Goal: Task Accomplishment & Management: Use online tool/utility

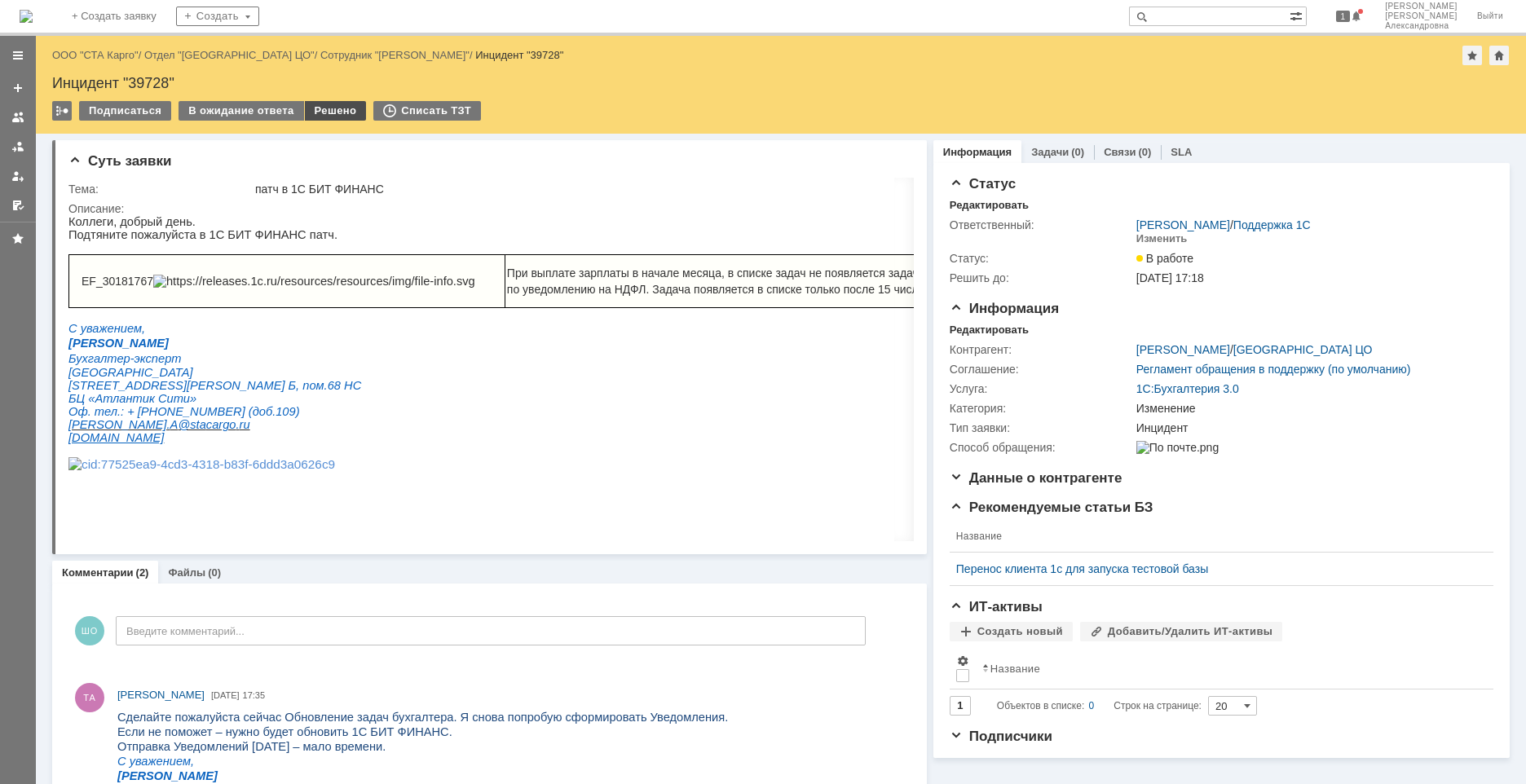
click at [321, 110] on div "Решено" at bounding box center [336, 111] width 62 height 19
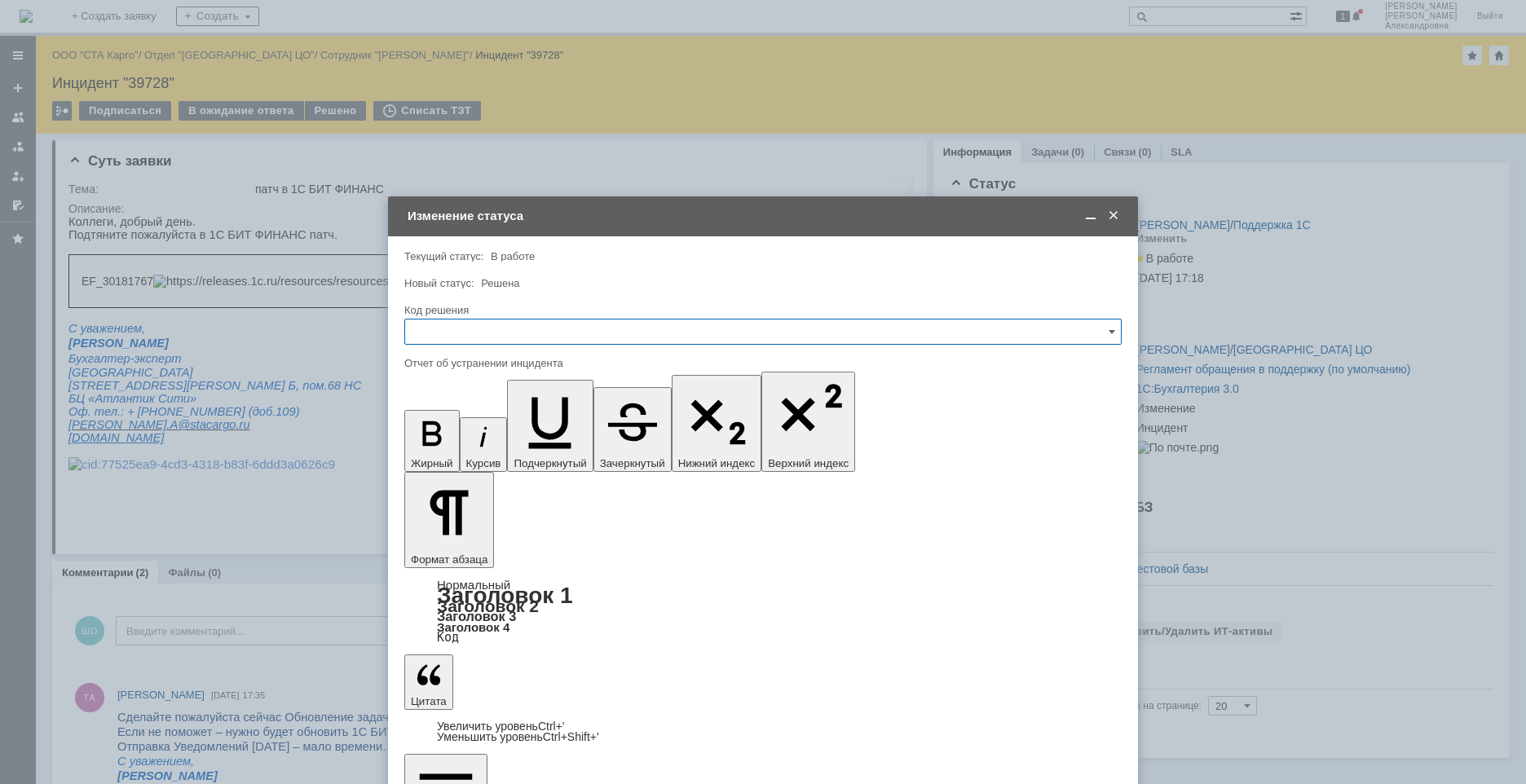
click at [438, 330] on input "text" at bounding box center [763, 331] width 718 height 26
click at [454, 539] on div "Решено" at bounding box center [763, 549] width 716 height 26
type input "Решено"
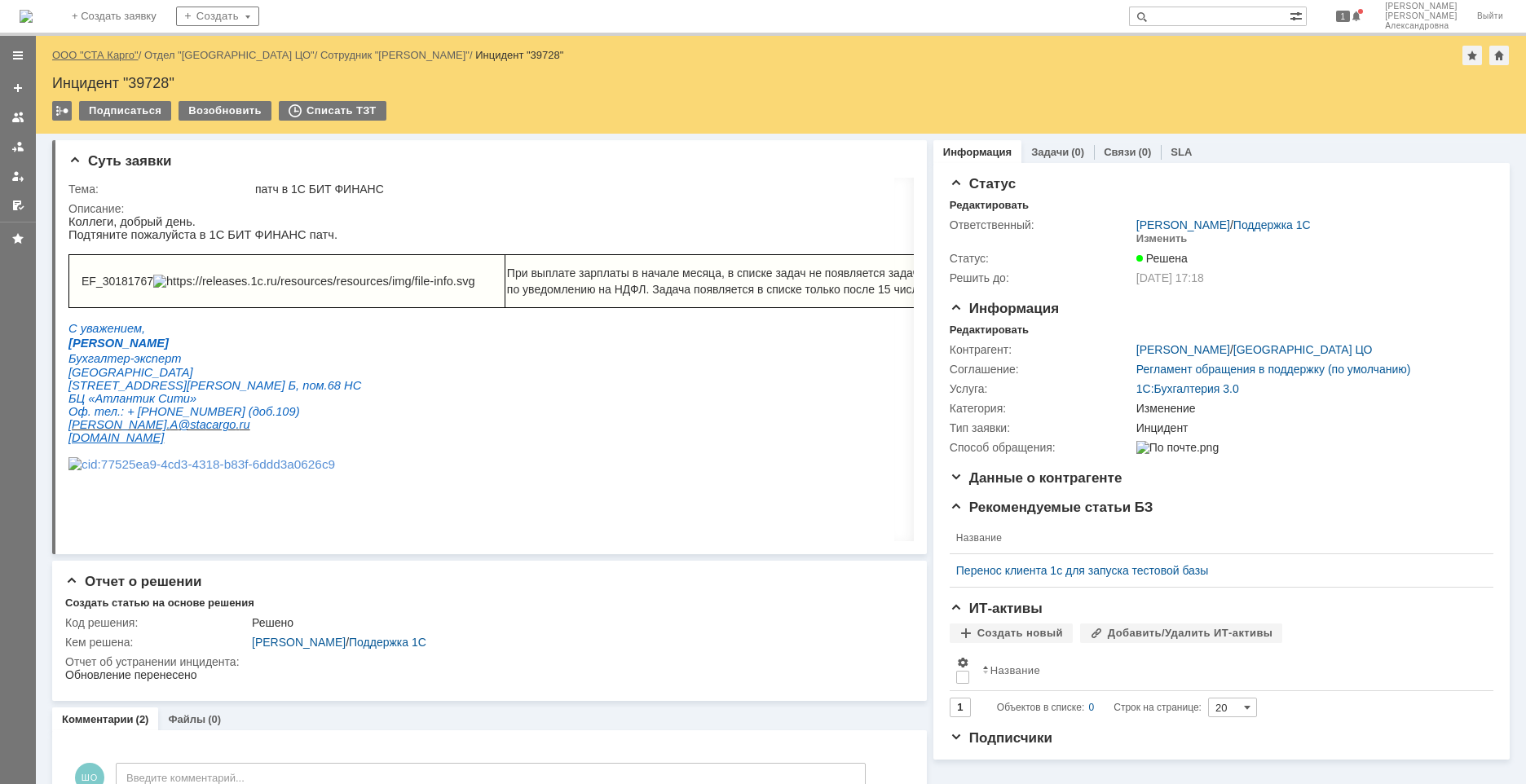
click at [122, 54] on link "ООО "СТА Карго"" at bounding box center [96, 55] width 87 height 12
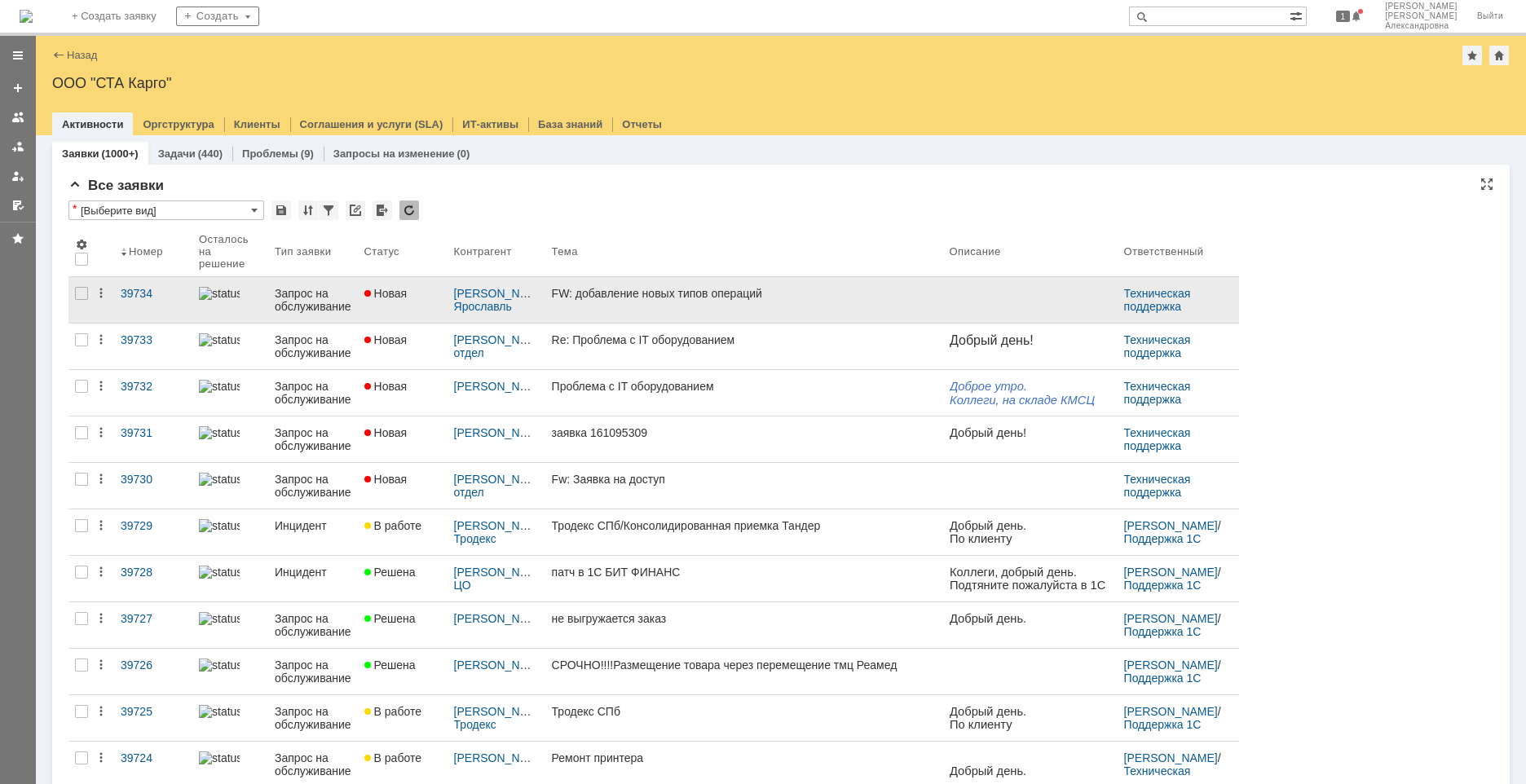
click at [771, 302] on link "FW: добавление новых типов операций" at bounding box center [744, 300] width 398 height 46
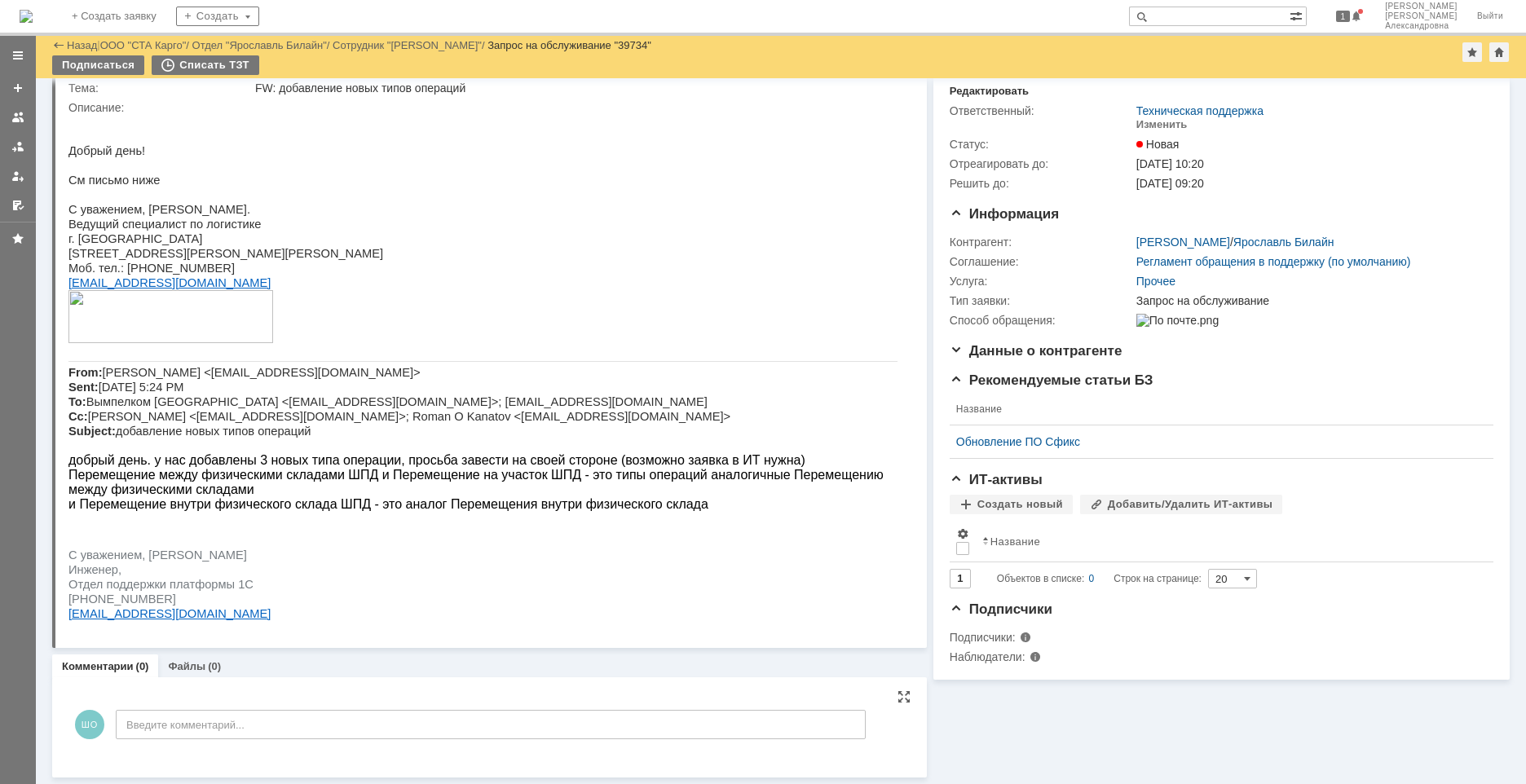
scroll to position [59, 0]
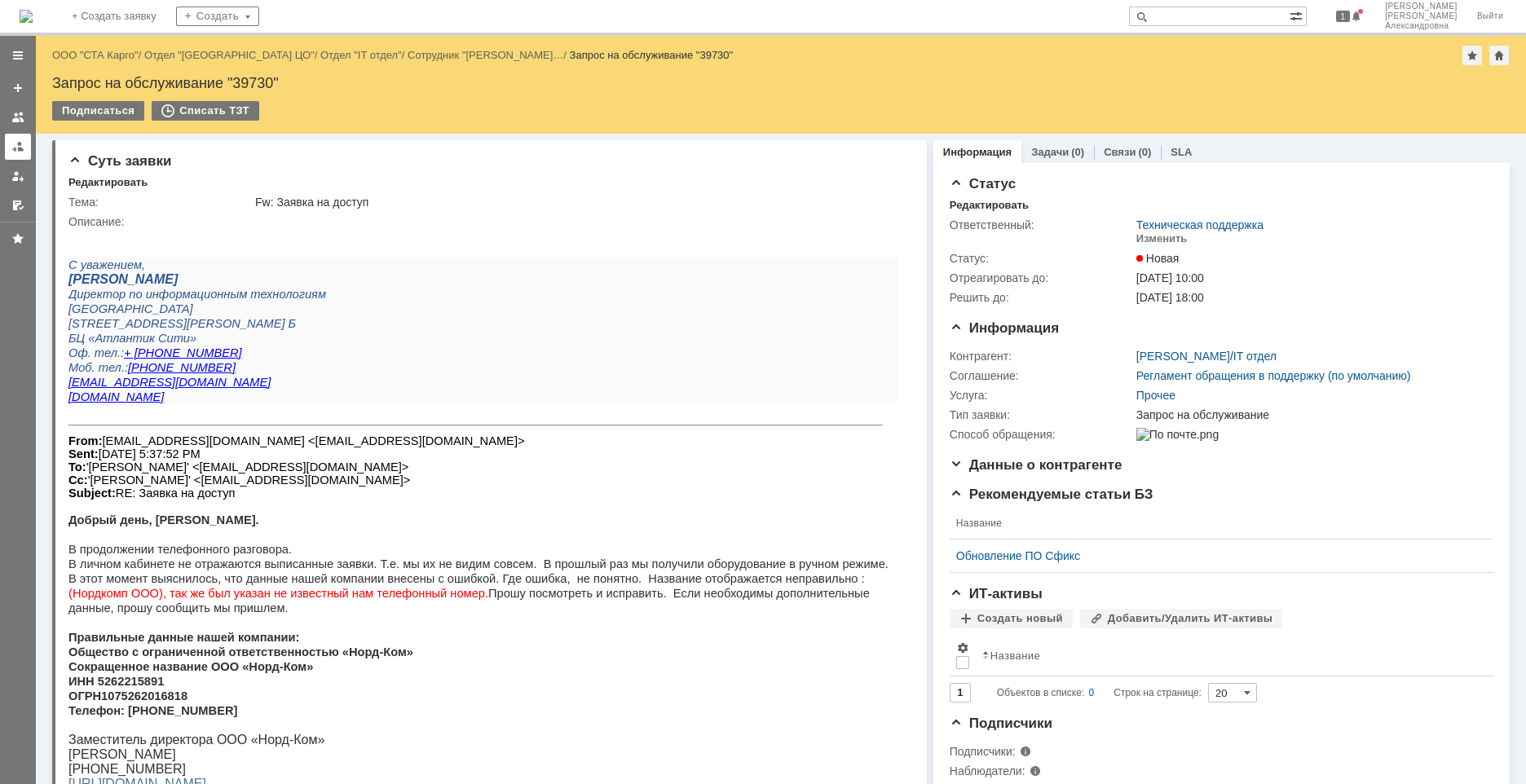
click at [19, 142] on div at bounding box center [18, 146] width 13 height 13
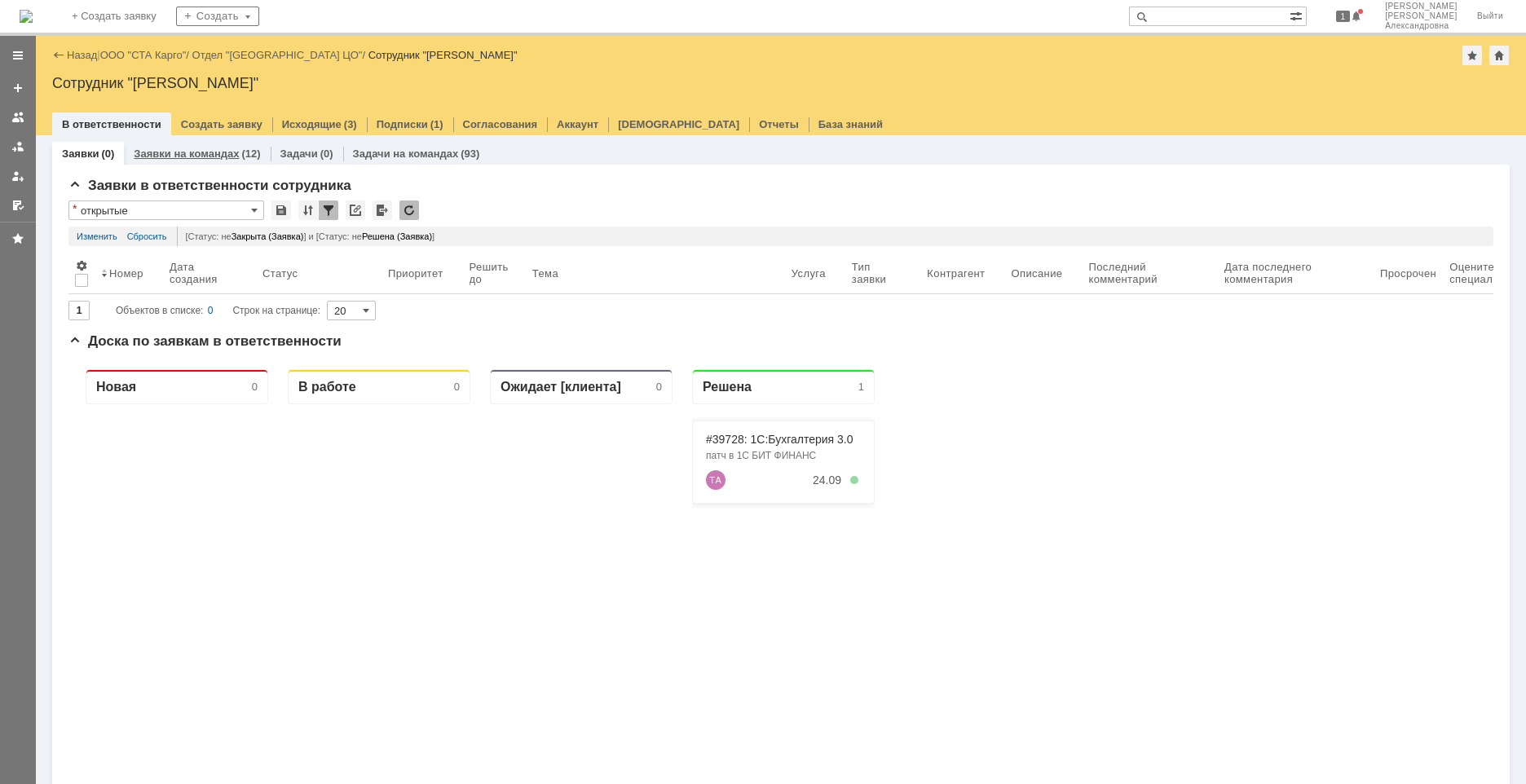
click at [175, 162] on div "Заявки на командах (12)" at bounding box center [197, 153] width 146 height 24
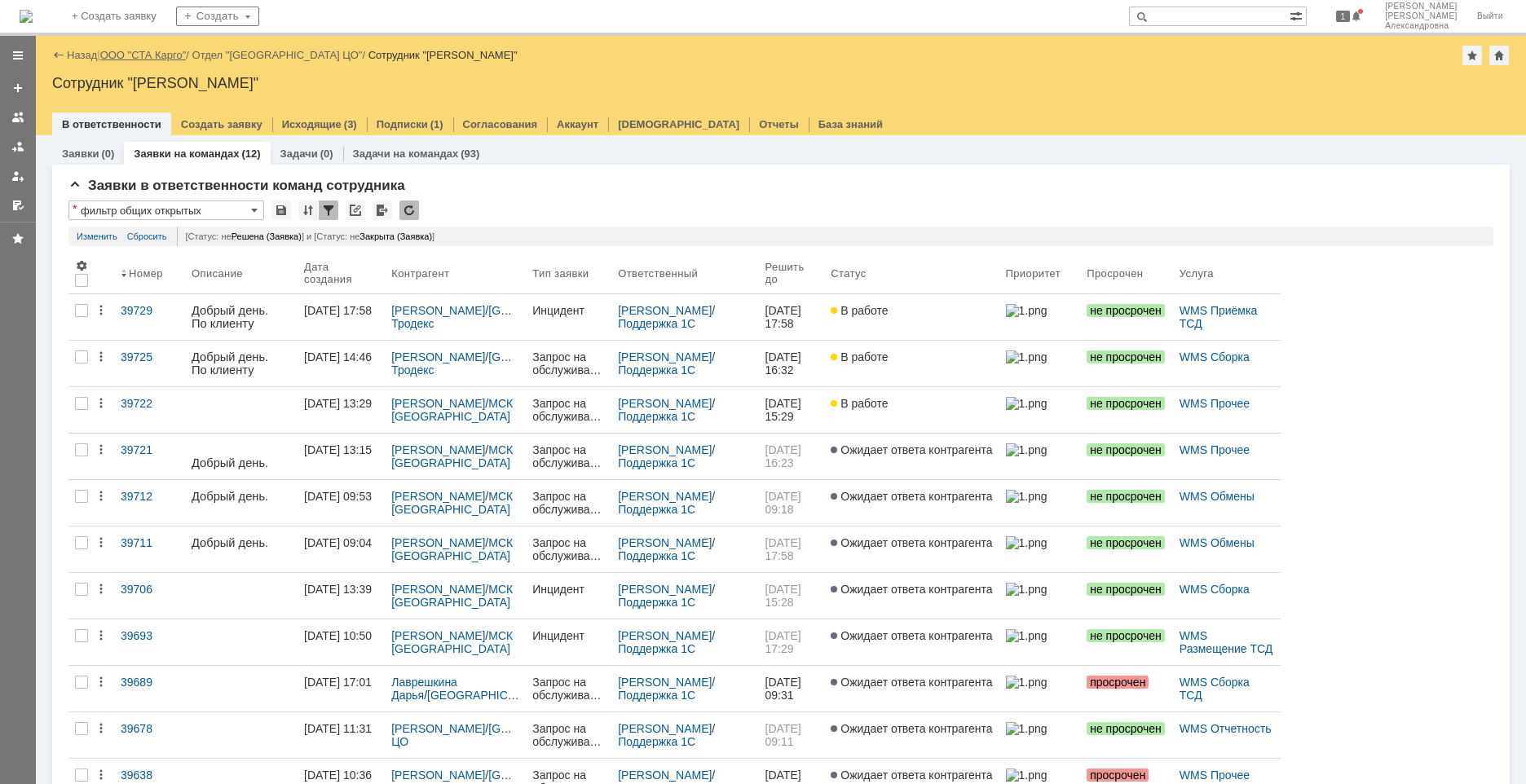
click at [138, 54] on link "ООО "СТА Карго"" at bounding box center [144, 55] width 87 height 12
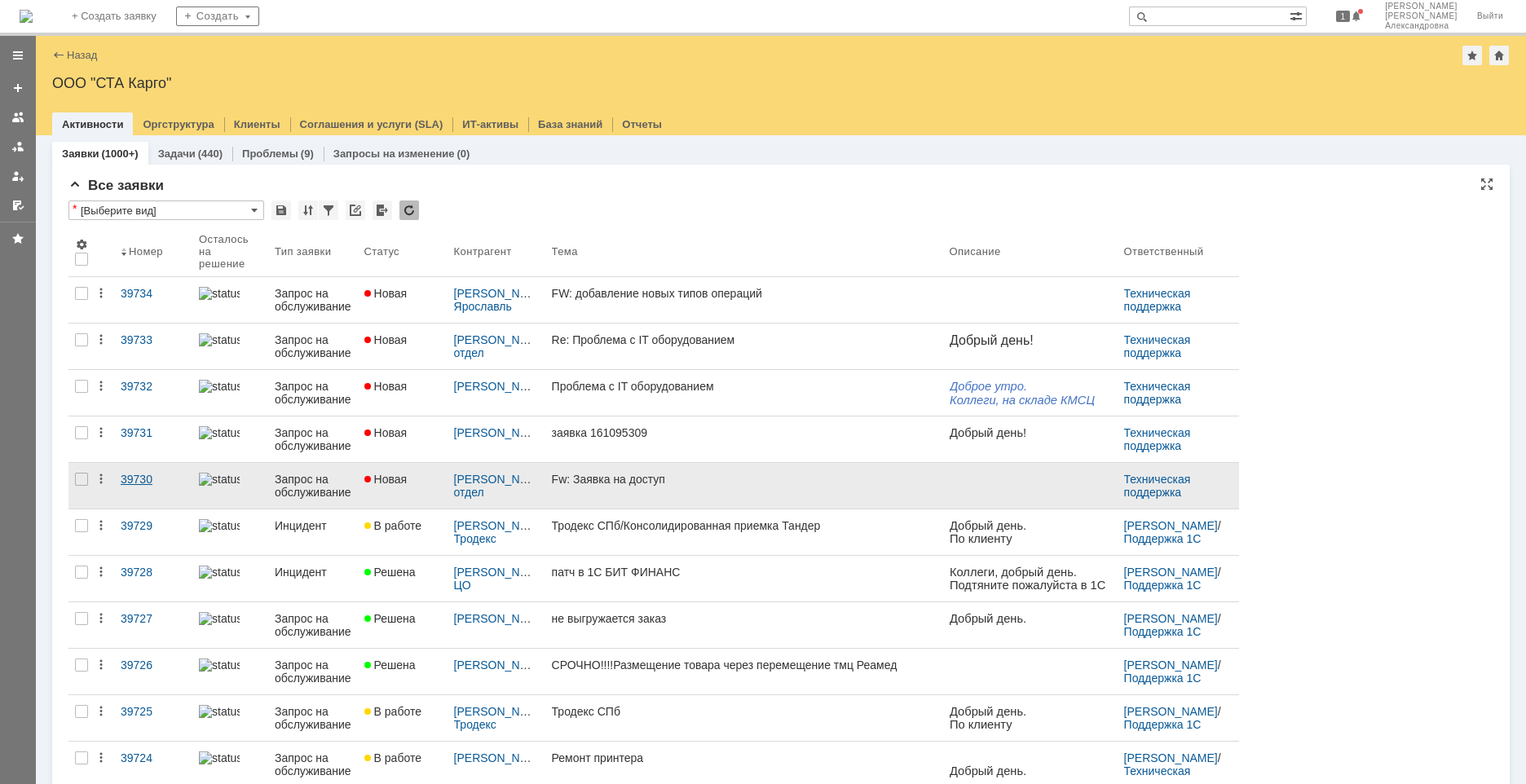
click at [144, 495] on link "39730" at bounding box center [153, 486] width 78 height 46
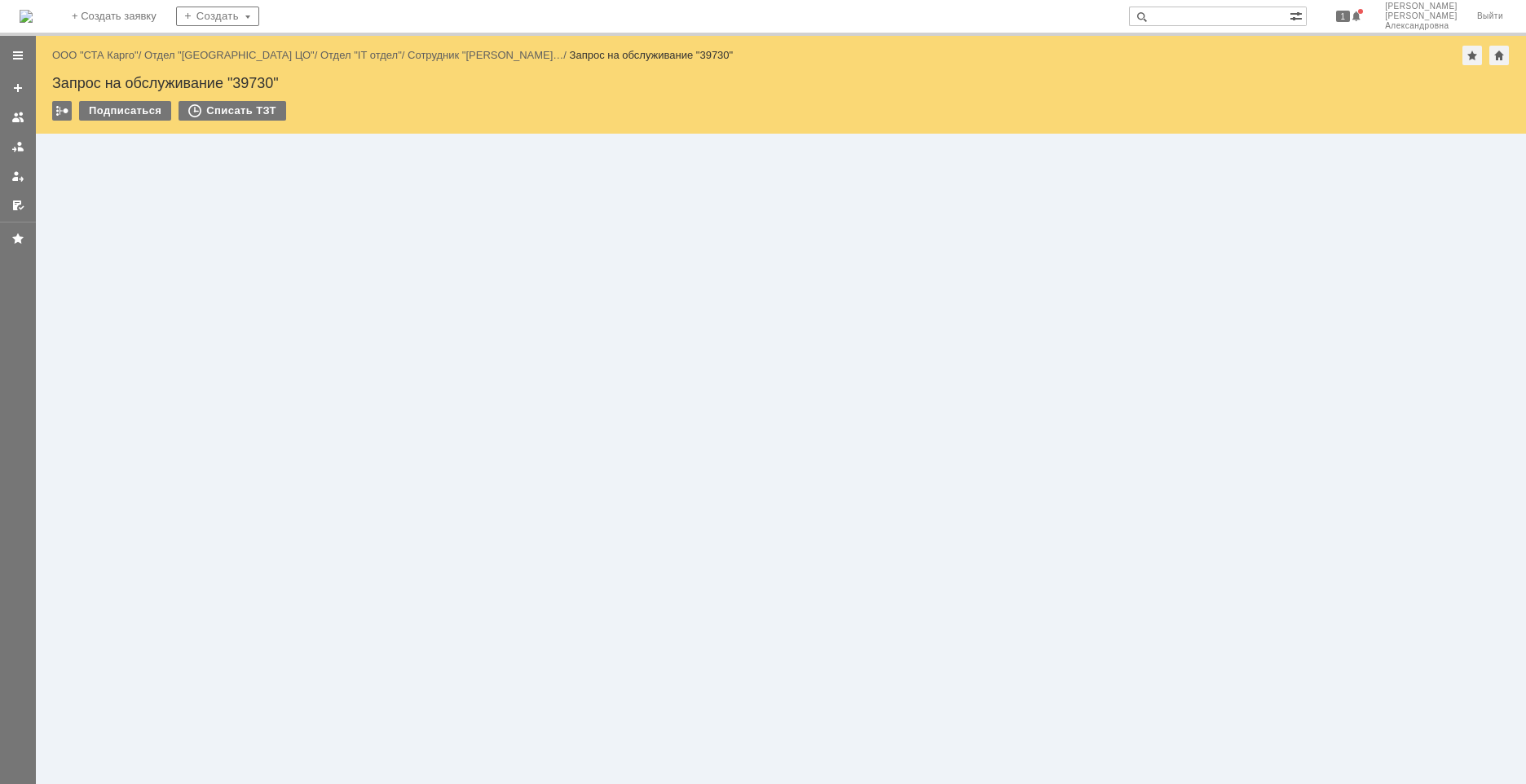
click at [1222, 19] on input "text" at bounding box center [1209, 16] width 160 height 19
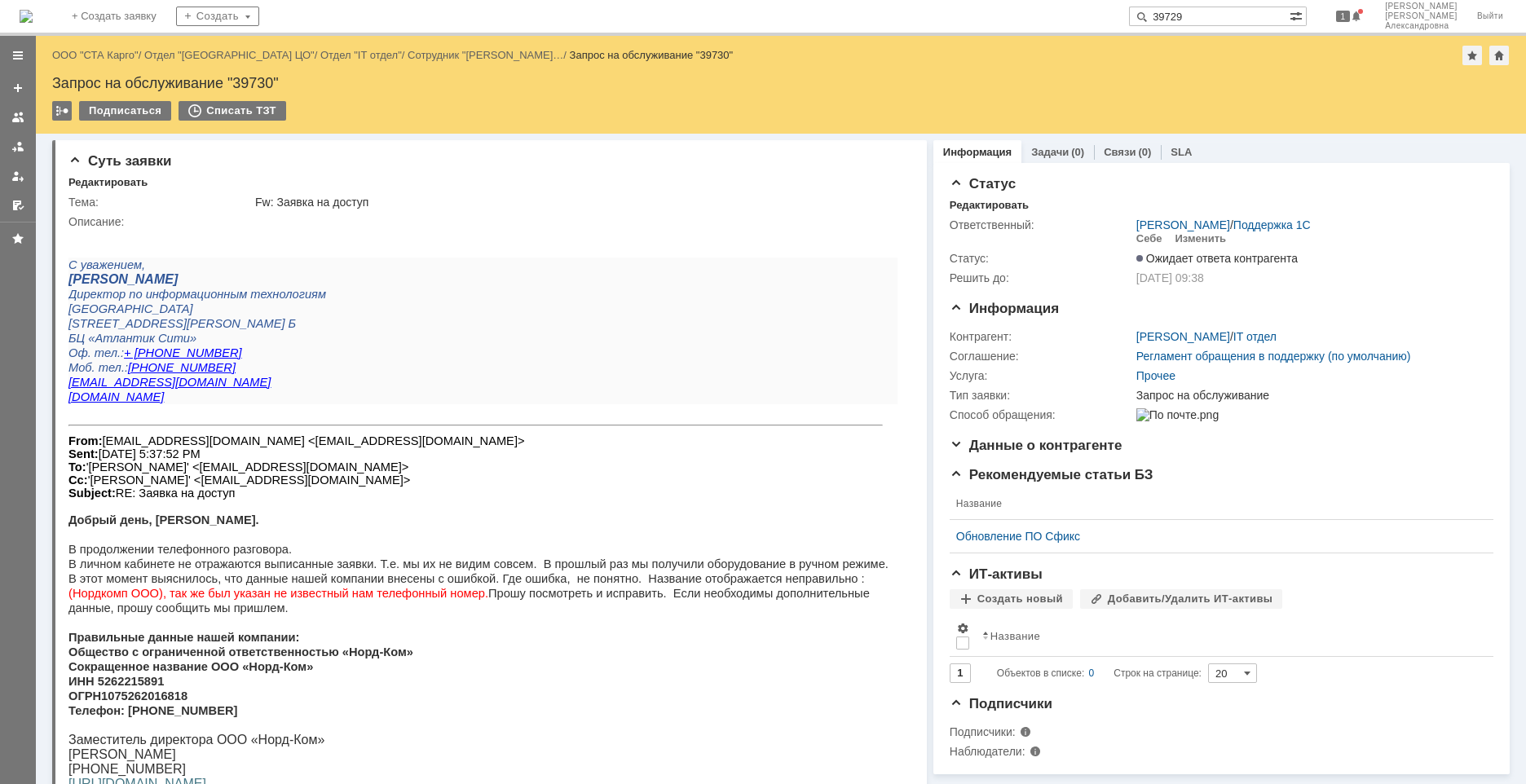
type input "39729"
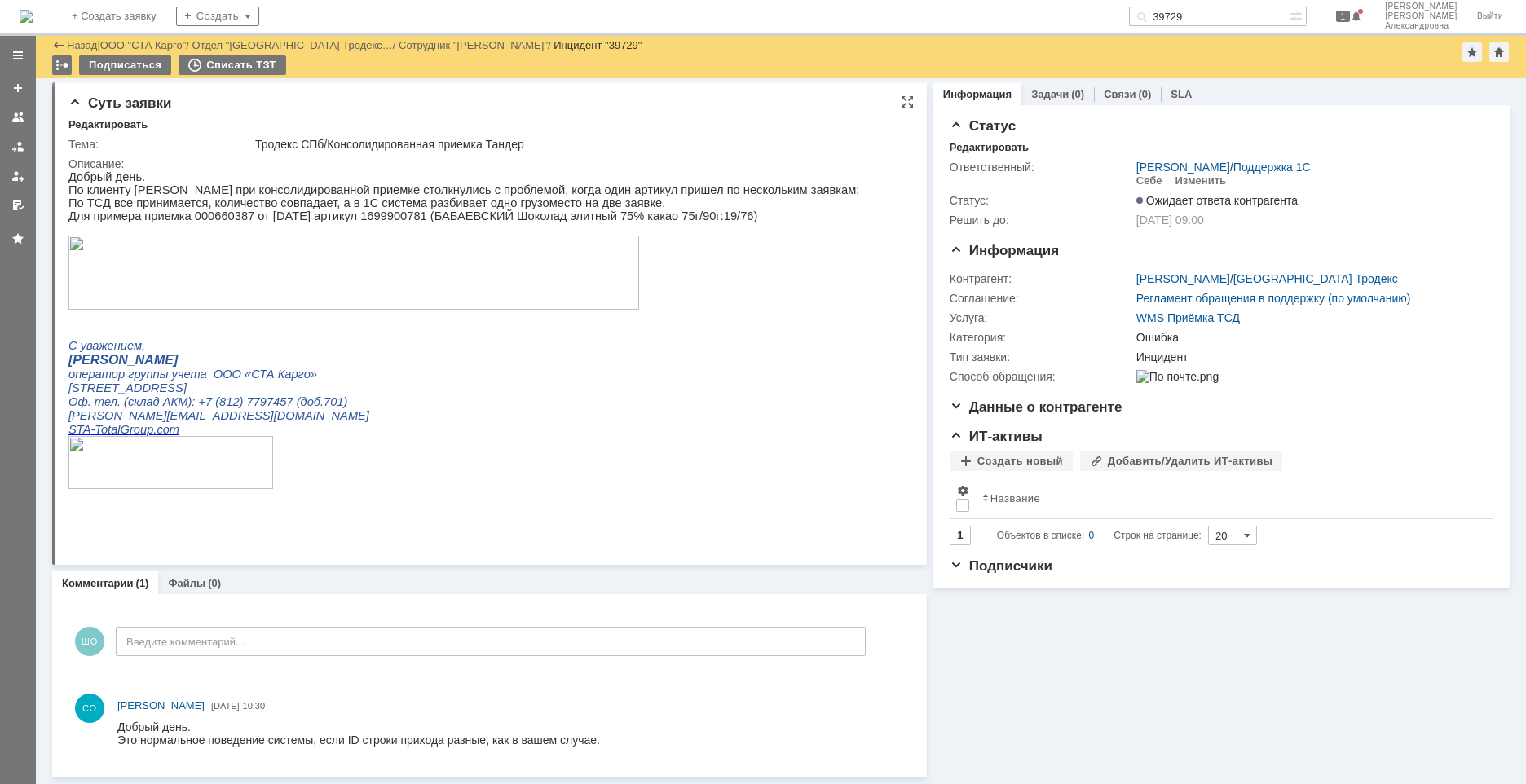
scroll to position [4, 0]
click at [260, 290] on img at bounding box center [354, 273] width 571 height 74
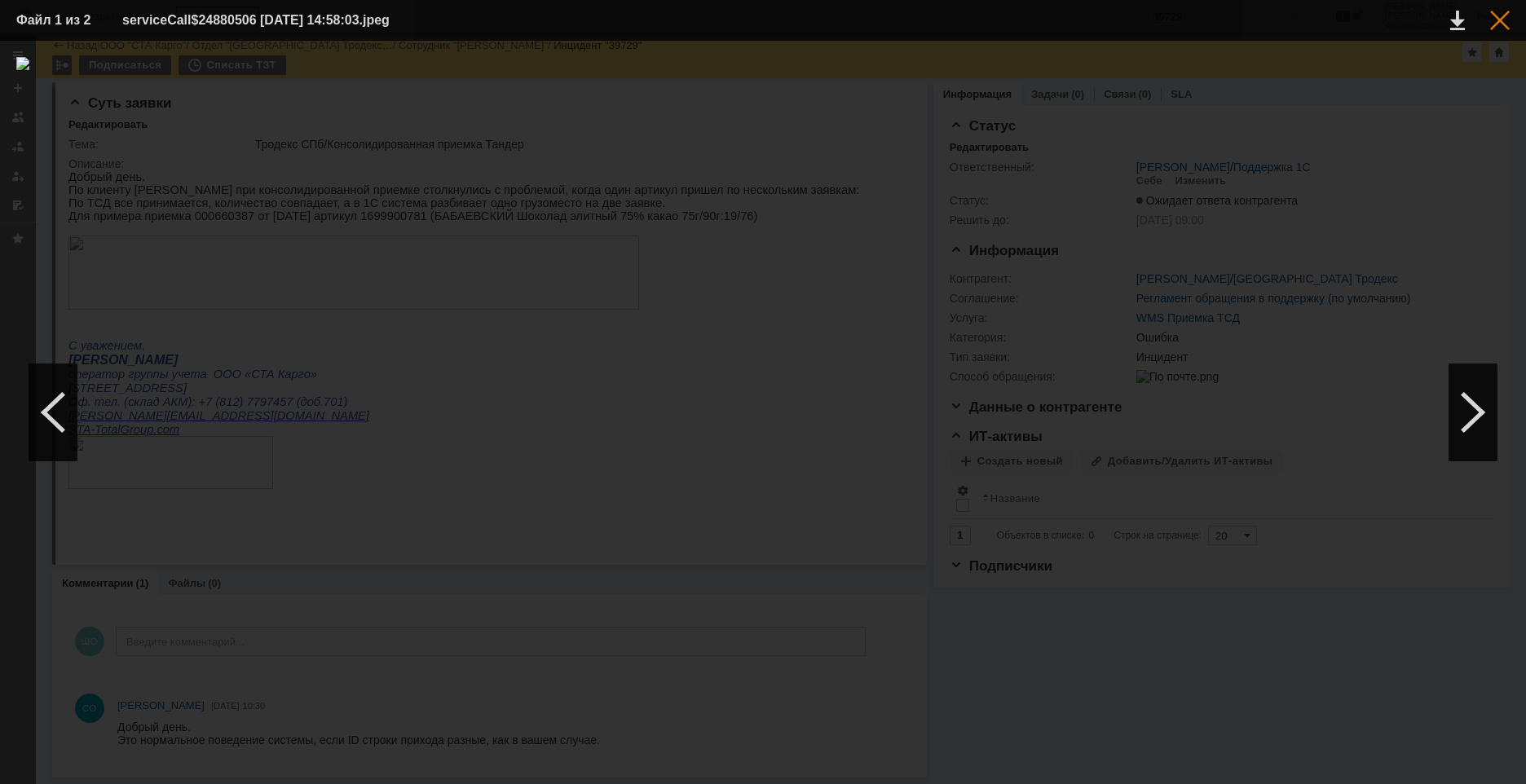
click at [1500, 19] on div at bounding box center [1500, 20] width 19 height 19
